Goal: Transaction & Acquisition: Purchase product/service

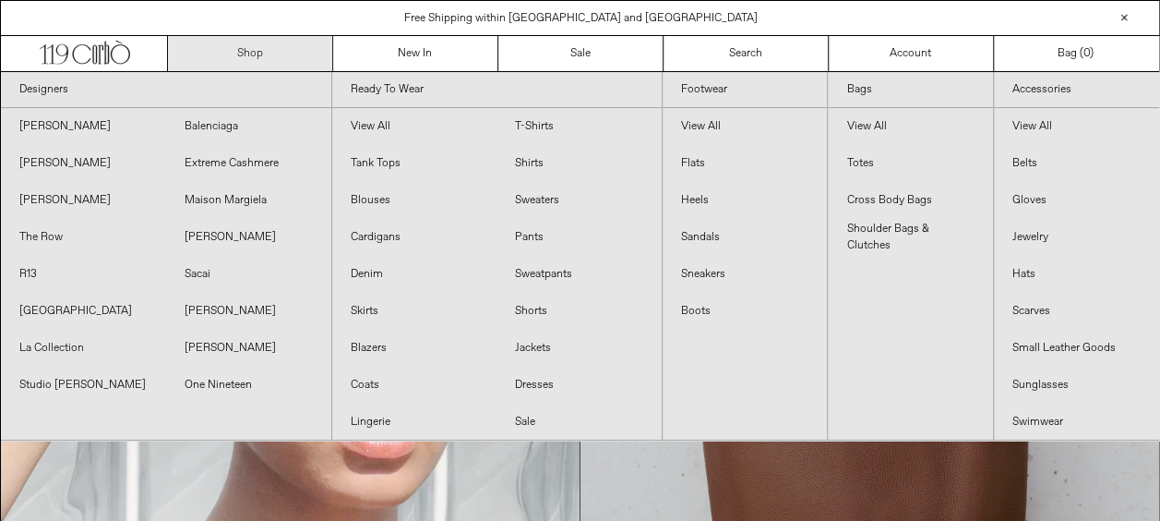
click at [241, 47] on link "Shop" at bounding box center [250, 53] width 165 height 35
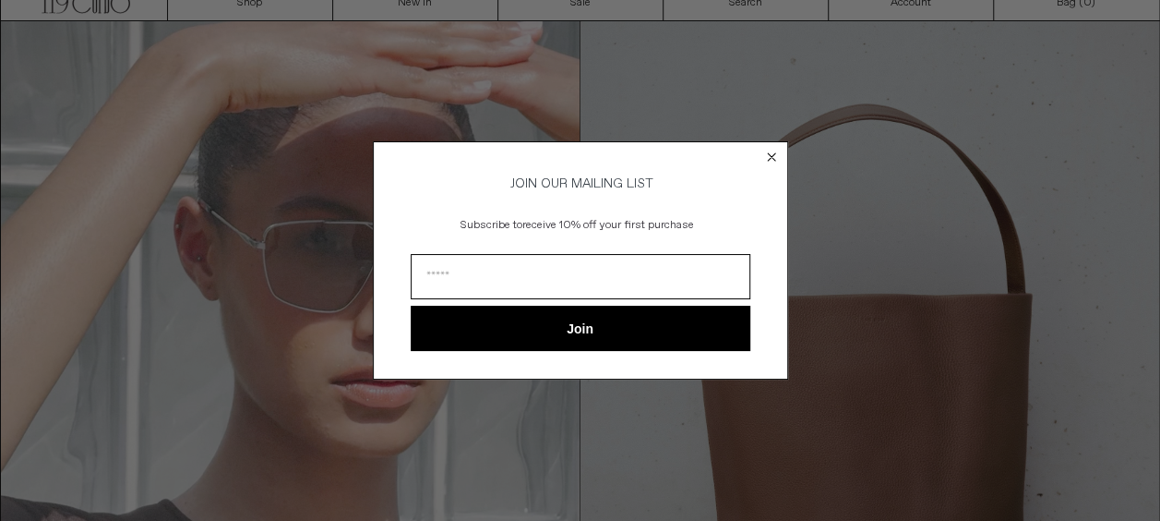
click at [767, 151] on circle "Close dialog" at bounding box center [771, 157] width 18 height 18
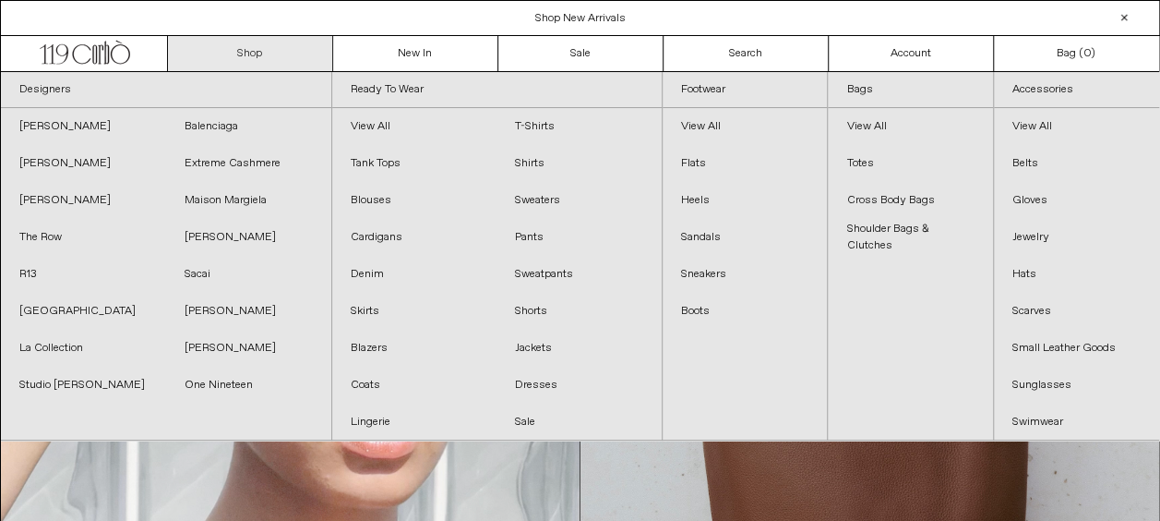
click at [273, 50] on link "Shop" at bounding box center [250, 53] width 165 height 35
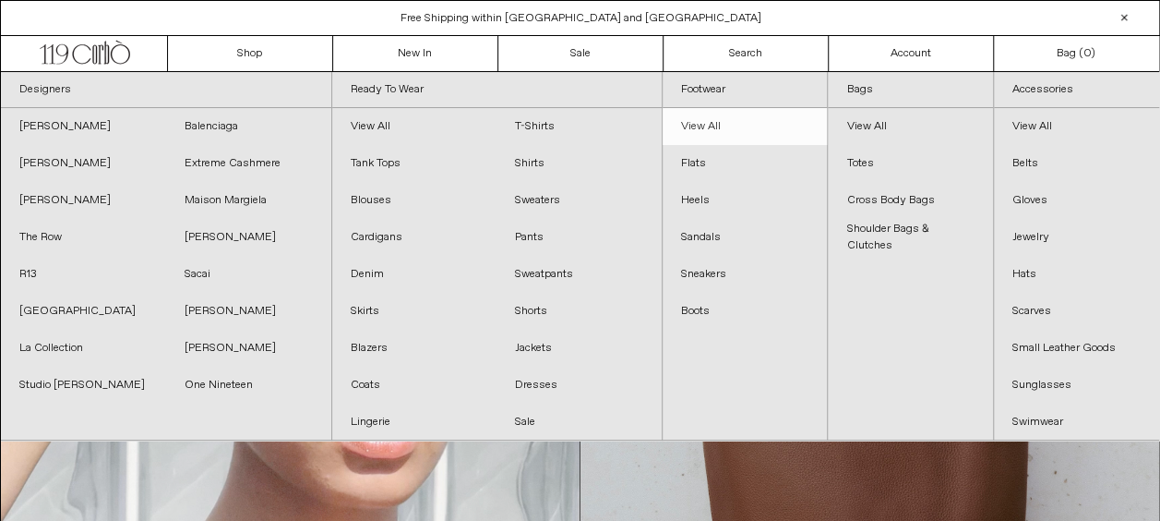
click at [712, 122] on link "View All" at bounding box center [745, 126] width 164 height 37
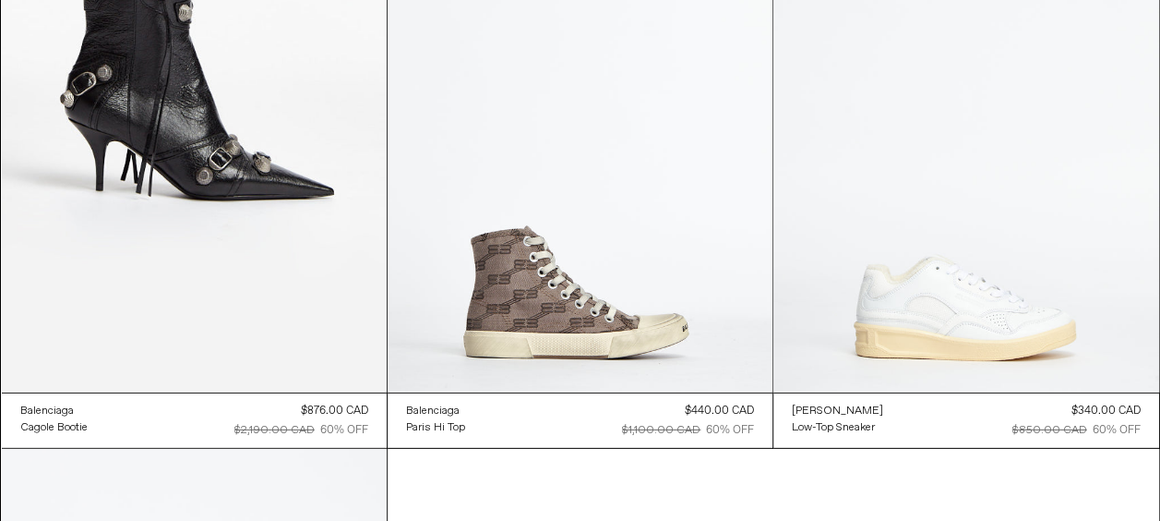
scroll to position [12981, 0]
